Goal: Find specific page/section: Find specific page/section

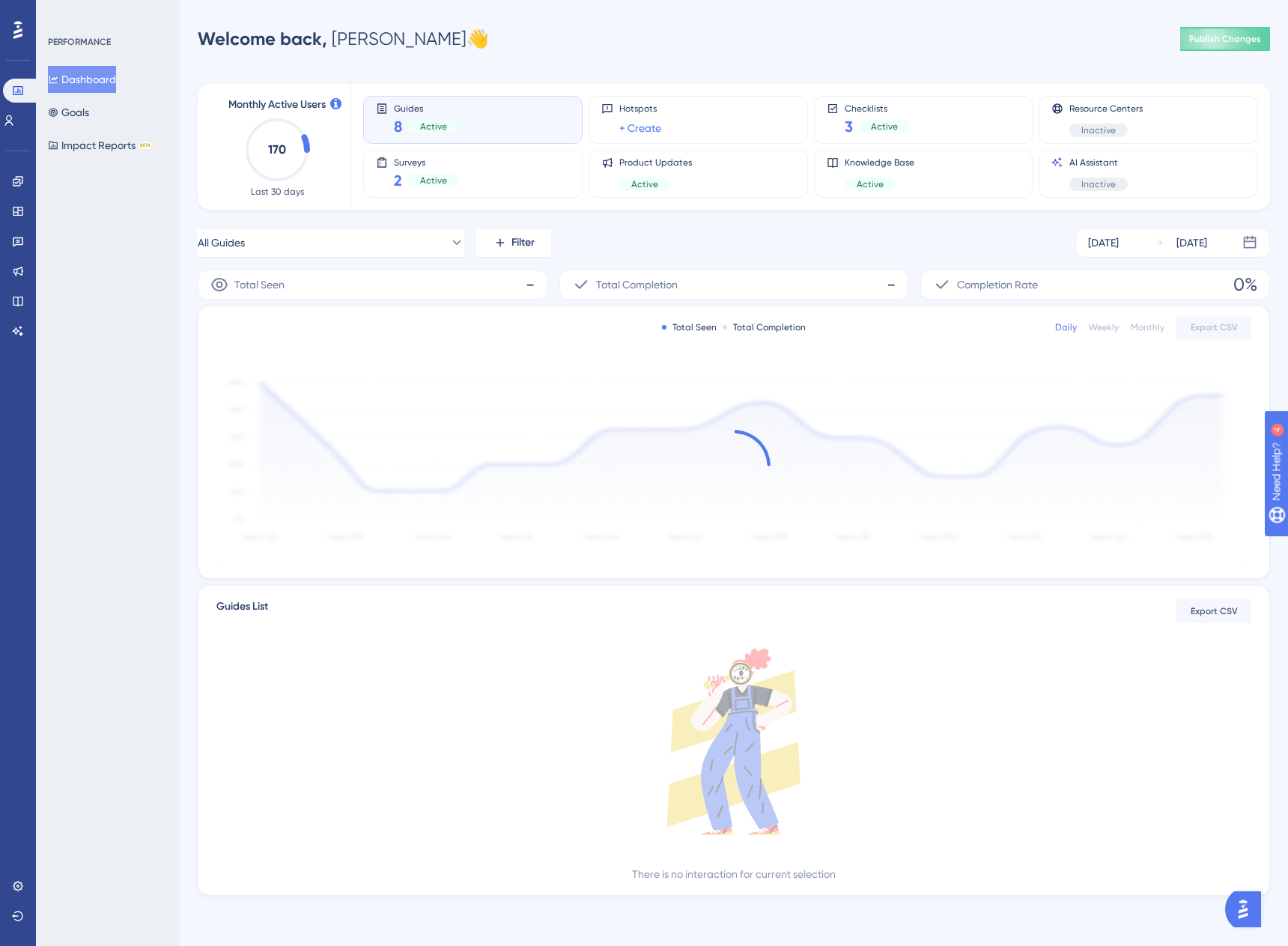
click at [274, 149] on text "170" at bounding box center [277, 149] width 18 height 14
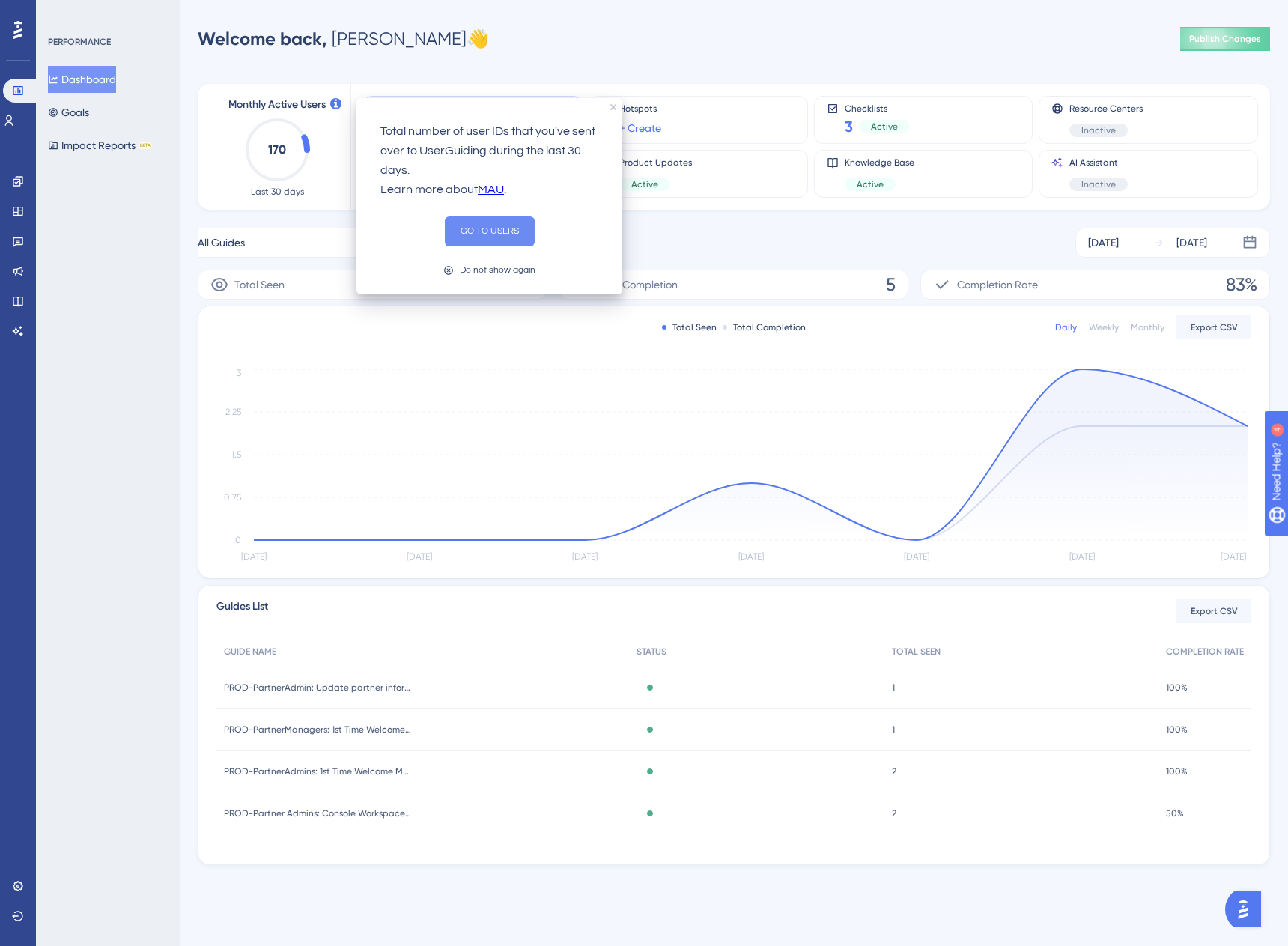
click at [484, 228] on button "GO TO USERS" at bounding box center [489, 231] width 90 height 30
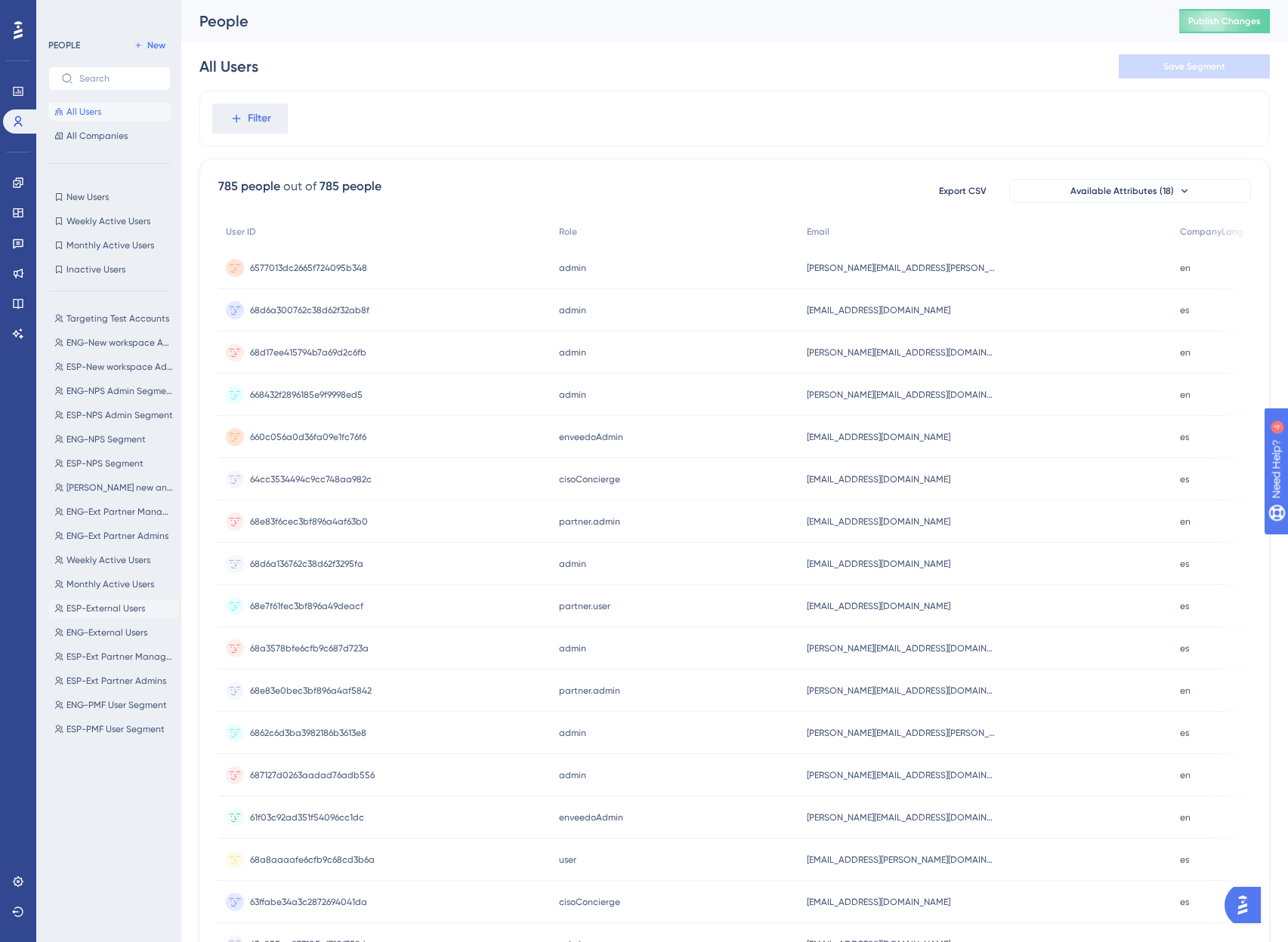
click at [102, 612] on span "ESP-External Users" at bounding box center [105, 608] width 79 height 12
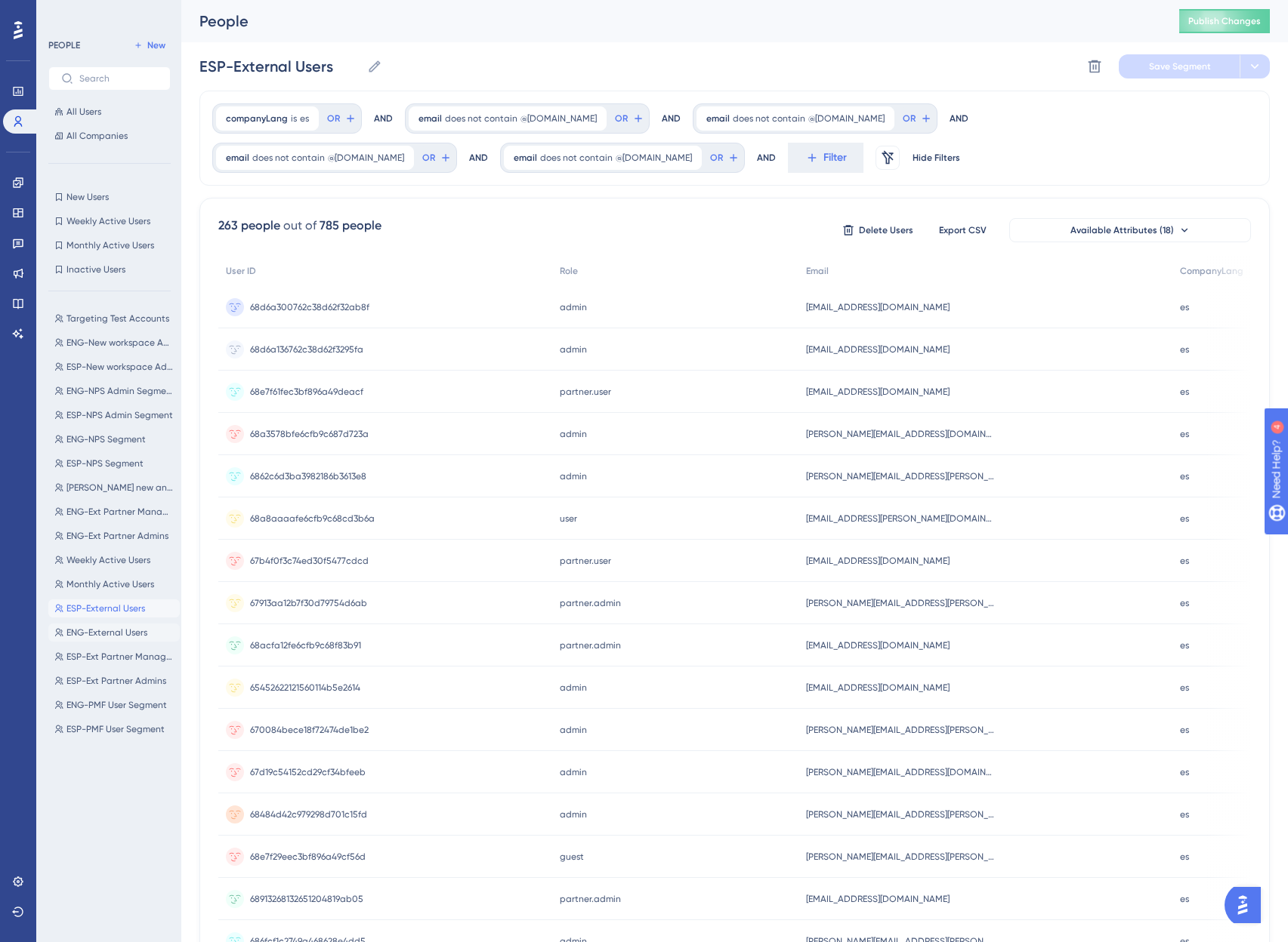
click at [103, 632] on span "ENG-External Users" at bounding box center [107, 632] width 81 height 12
click at [108, 608] on span "ESP-External Users" at bounding box center [105, 608] width 79 height 12
click at [126, 340] on span "ENG-New workspace Admins" at bounding box center [120, 342] width 108 height 12
type input "ENG-New workspace Admins"
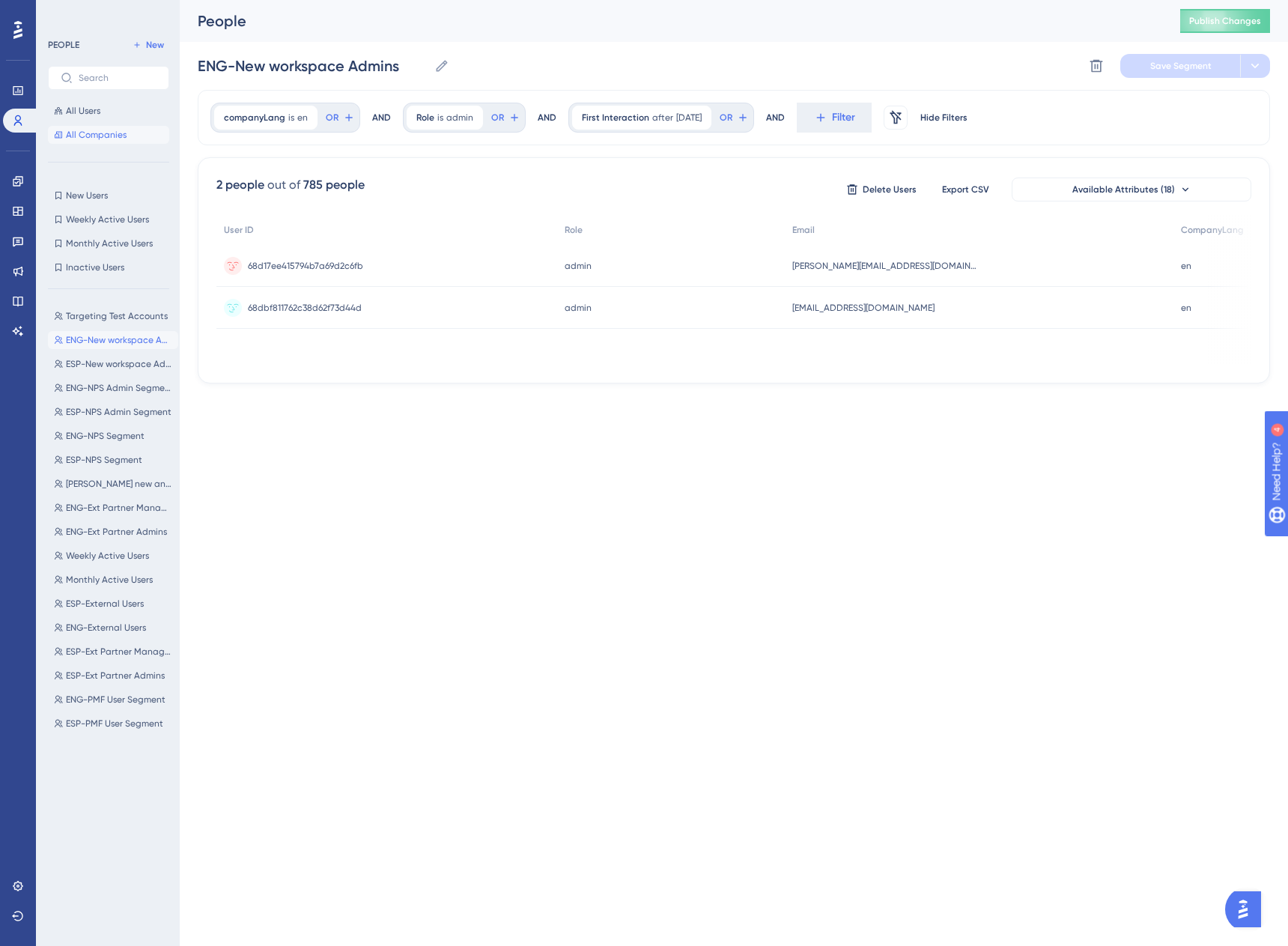
click at [90, 138] on span "All Companies" at bounding box center [96, 135] width 60 height 12
